Goal: Navigation & Orientation: Find specific page/section

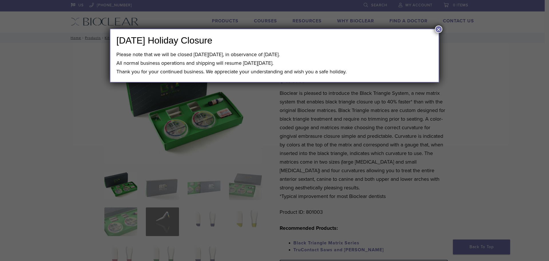
click at [439, 29] on button "×" at bounding box center [438, 28] width 7 height 7
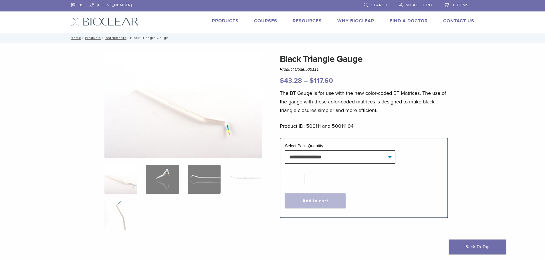
click at [228, 21] on link "Products" at bounding box center [225, 21] width 27 height 6
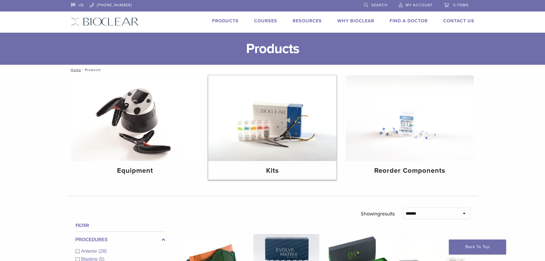
click at [311, 128] on img at bounding box center [272, 118] width 128 height 86
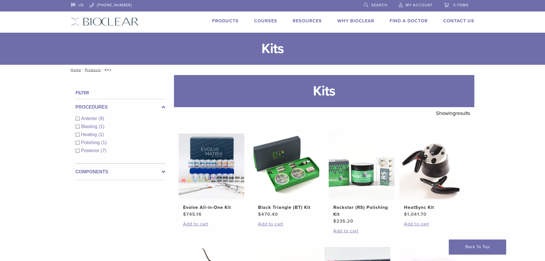
click at [219, 19] on link "Products" at bounding box center [225, 21] width 27 height 6
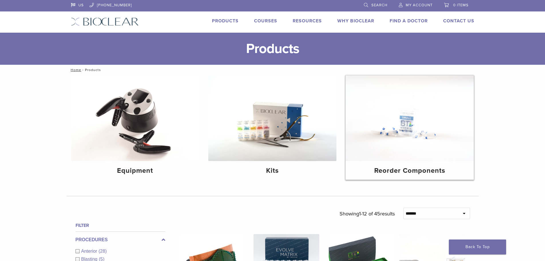
click at [429, 138] on img at bounding box center [410, 118] width 128 height 86
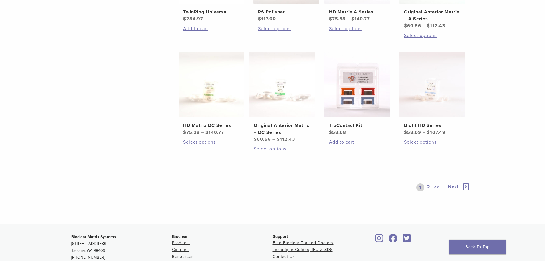
scroll to position [343, 0]
